Goal: Task Accomplishment & Management: Manage account settings

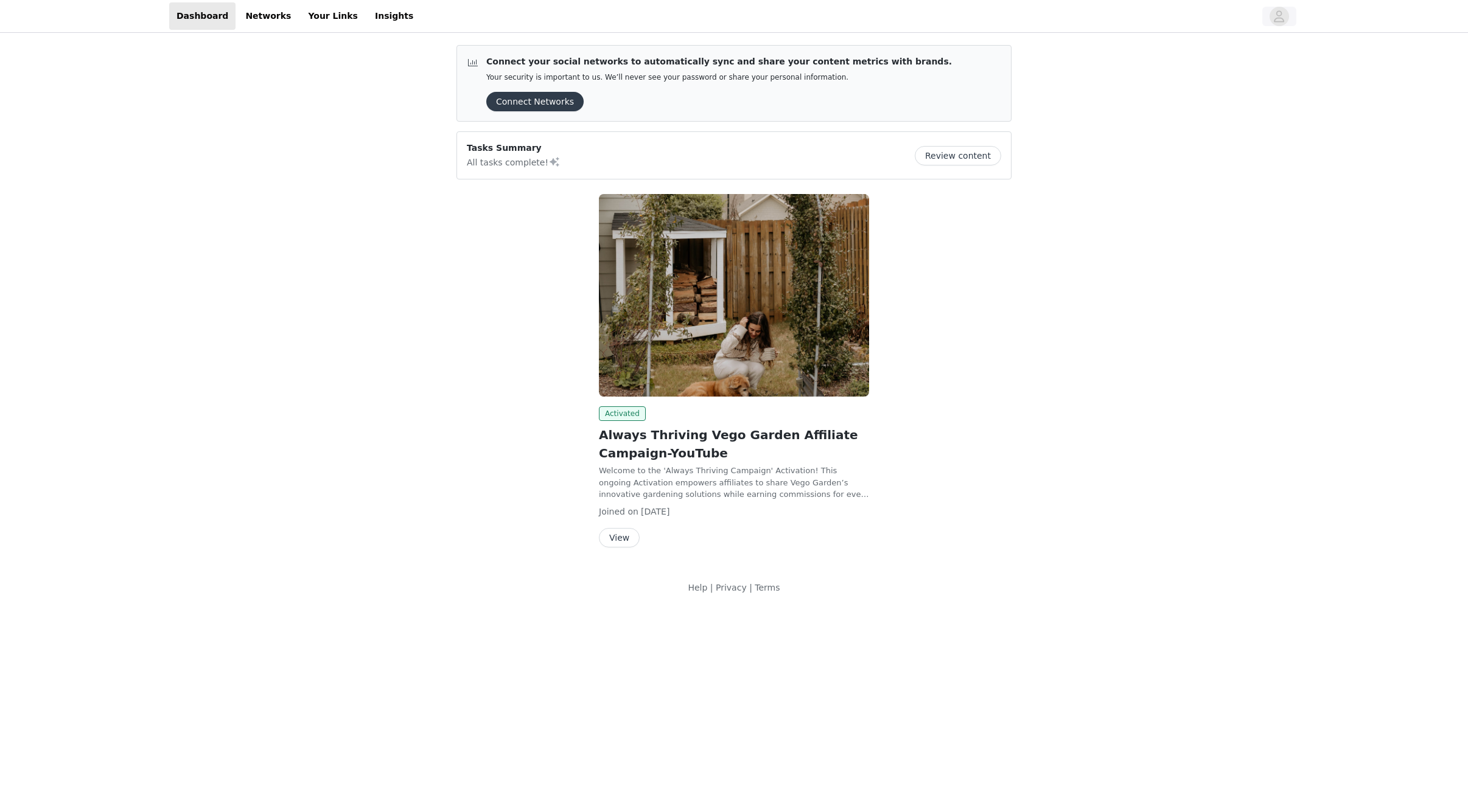
click at [1278, 18] on icon "avatar" at bounding box center [1280, 16] width 10 height 12
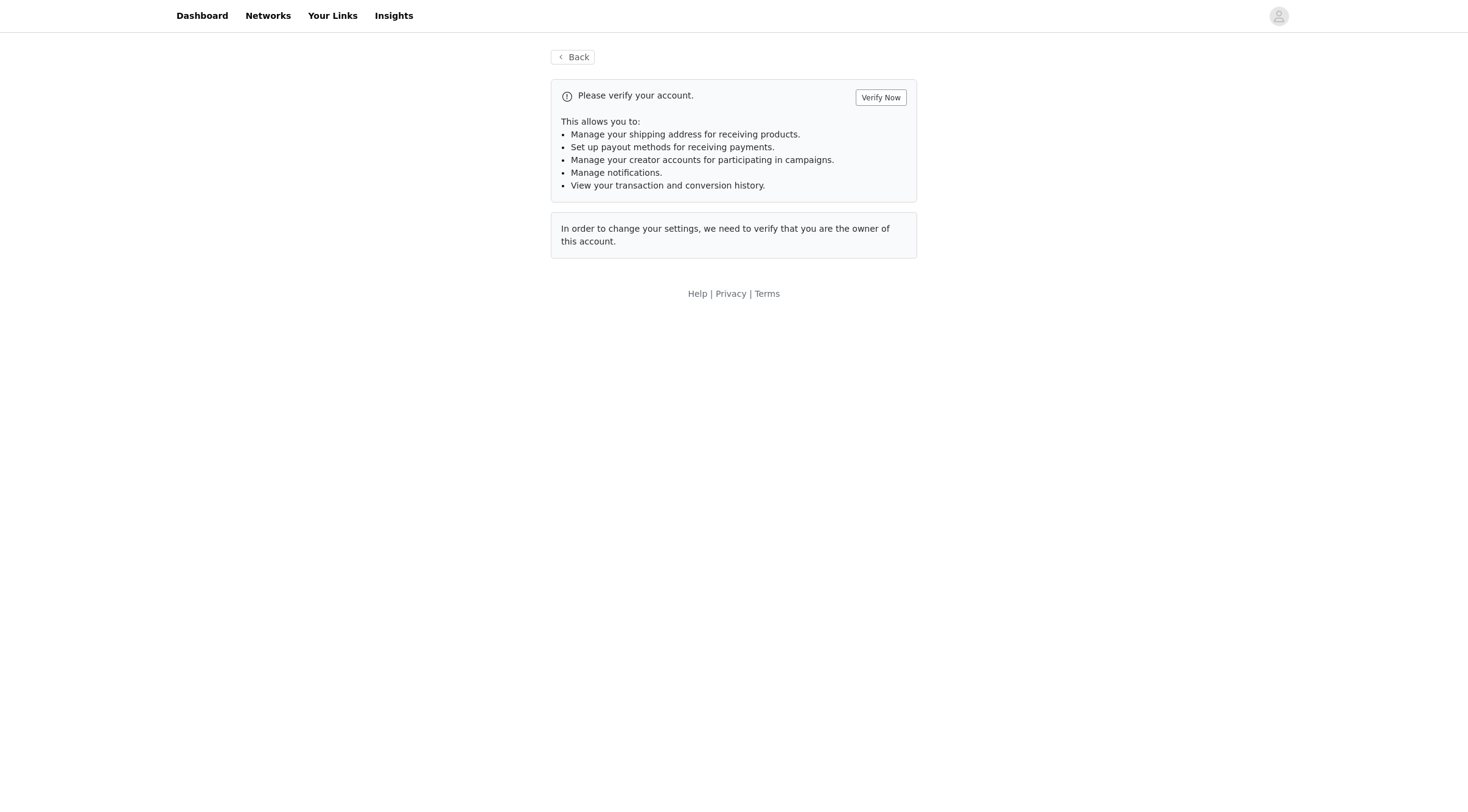
click at [882, 96] on button "Verify Now" at bounding box center [881, 97] width 51 height 16
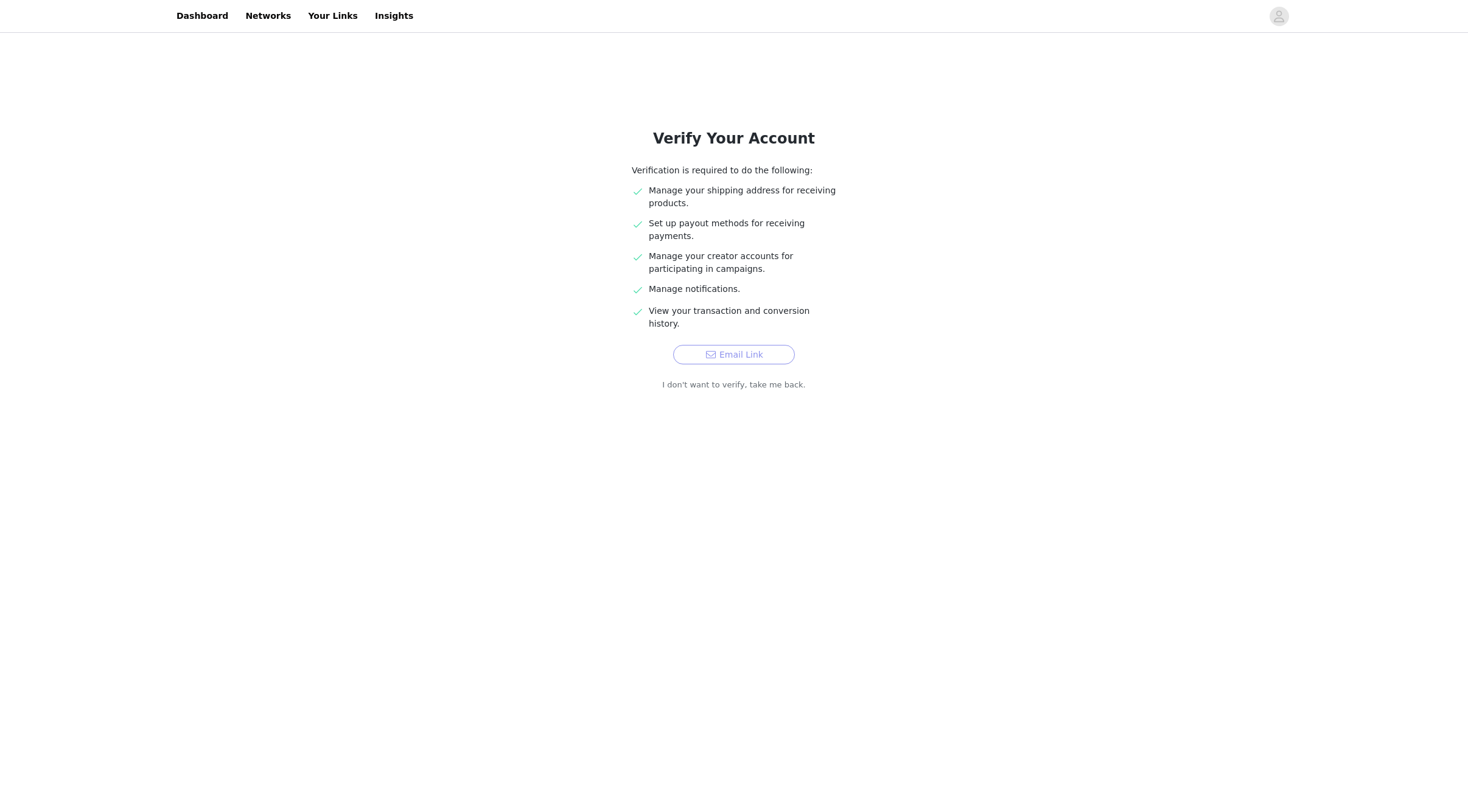
click at [719, 345] on button "Email Link" at bounding box center [734, 354] width 121 height 19
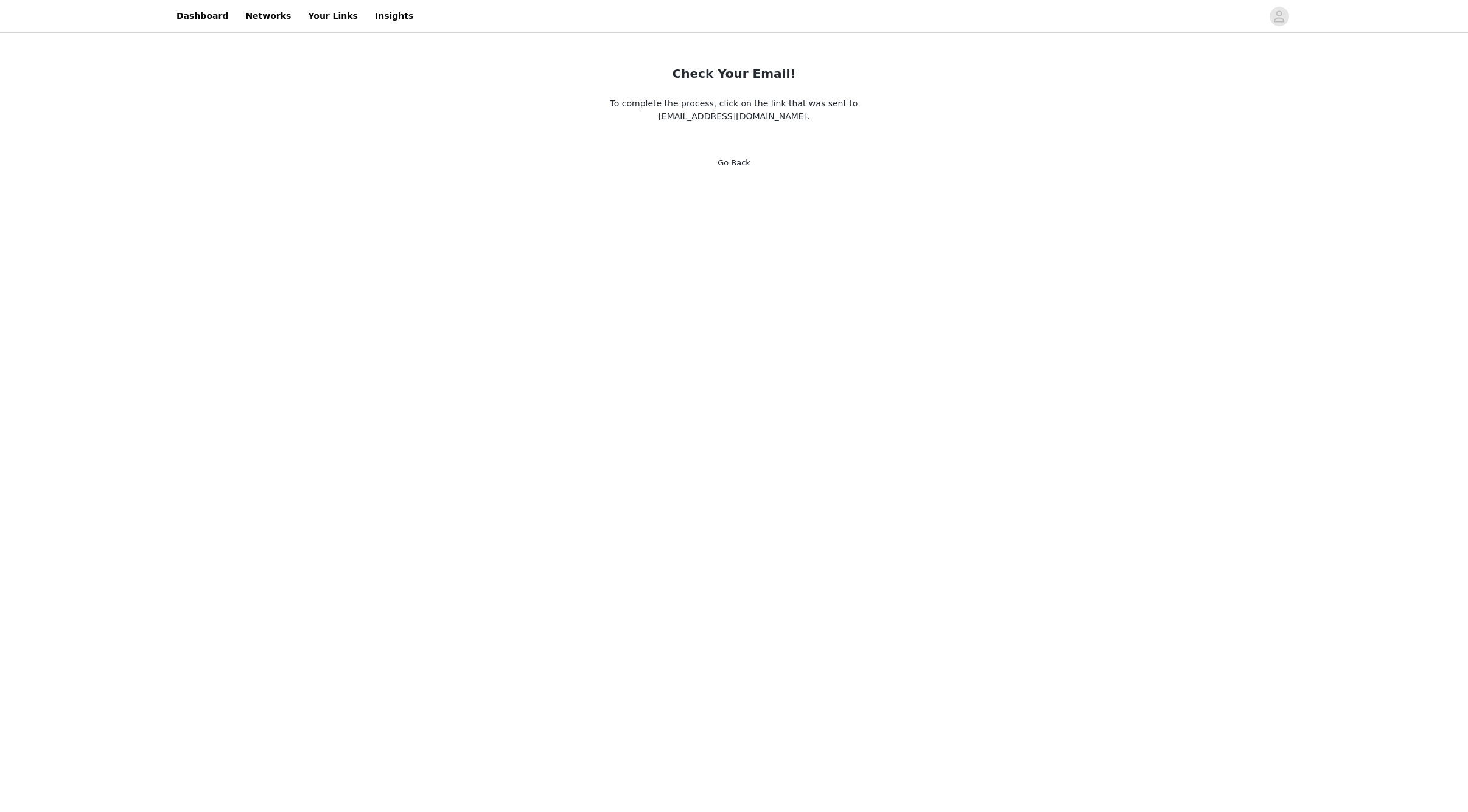
click at [732, 161] on link "Go Back" at bounding box center [734, 163] width 33 height 9
